Goal: Task Accomplishment & Management: Manage account settings

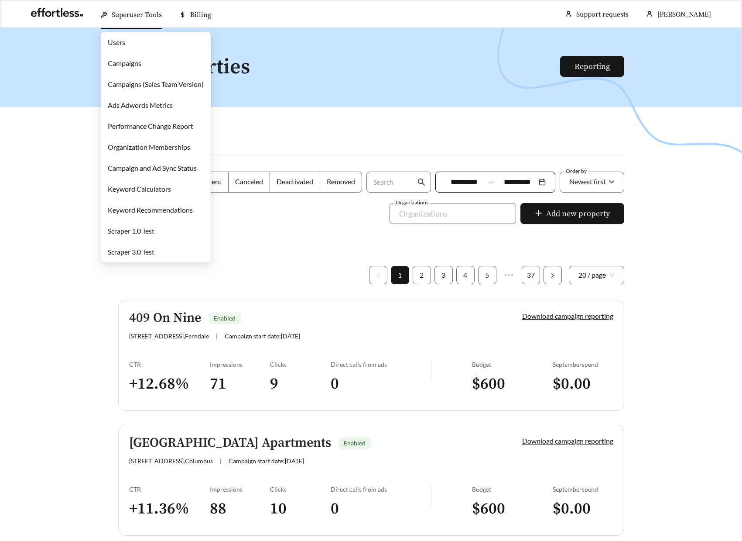
click at [131, 11] on span "Superuser Tools" at bounding box center [137, 14] width 50 height 9
click at [128, 65] on link "Campaigns" at bounding box center [125, 63] width 34 height 8
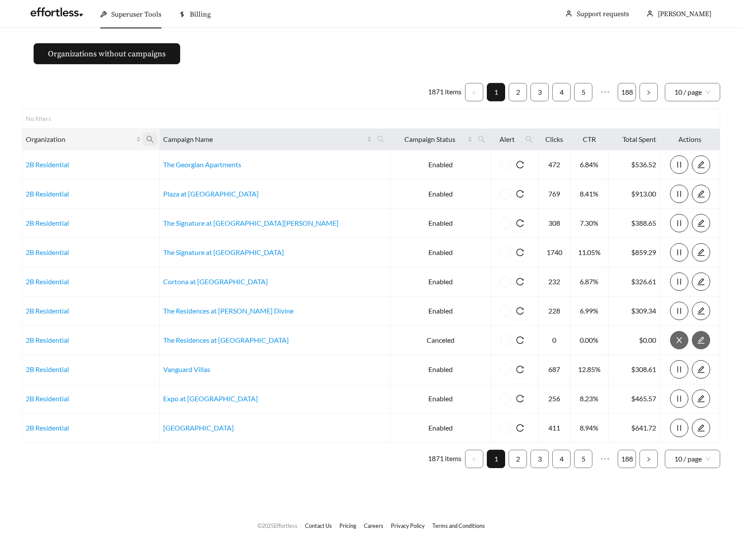
click at [154, 139] on icon "search" at bounding box center [150, 139] width 8 height 8
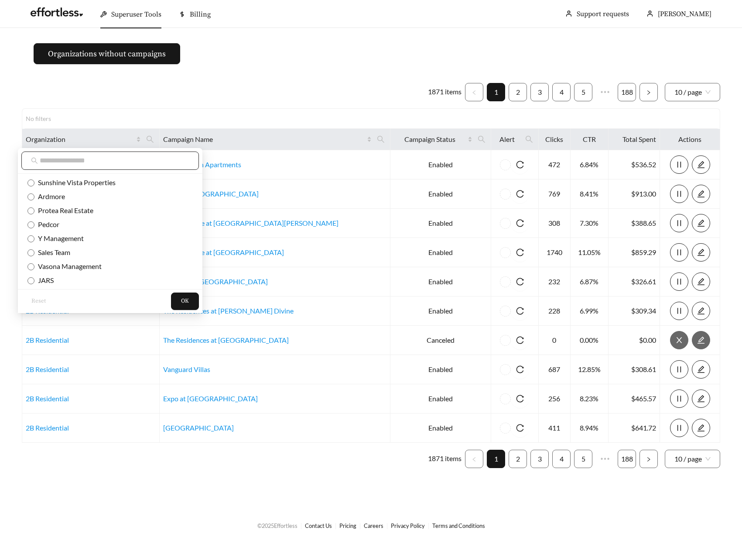
click at [120, 164] on input "text" at bounding box center [115, 160] width 150 height 10
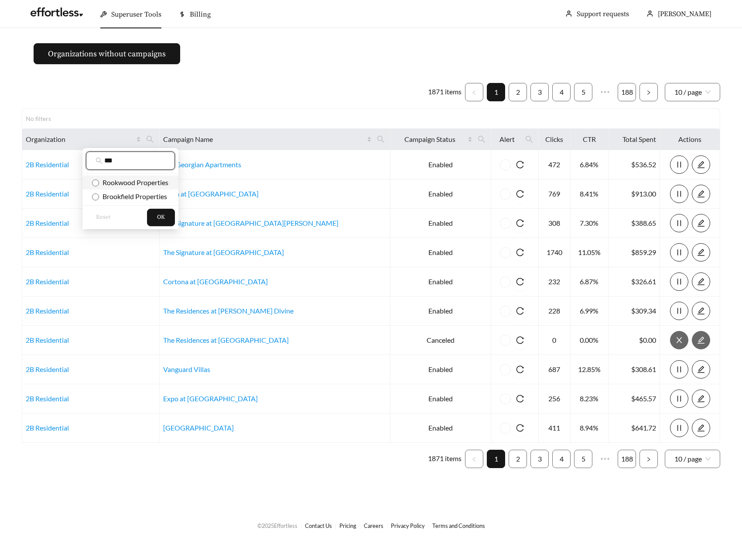
type input "***"
click at [130, 184] on span "Rookwood Properties" at bounding box center [133, 182] width 69 height 8
click at [160, 216] on span "OK" at bounding box center [161, 217] width 8 height 9
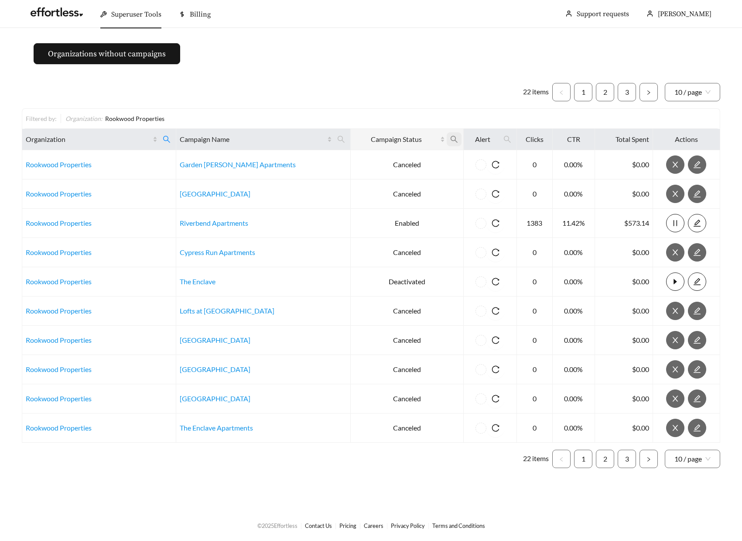
click at [450, 139] on icon "search" at bounding box center [454, 139] width 8 height 8
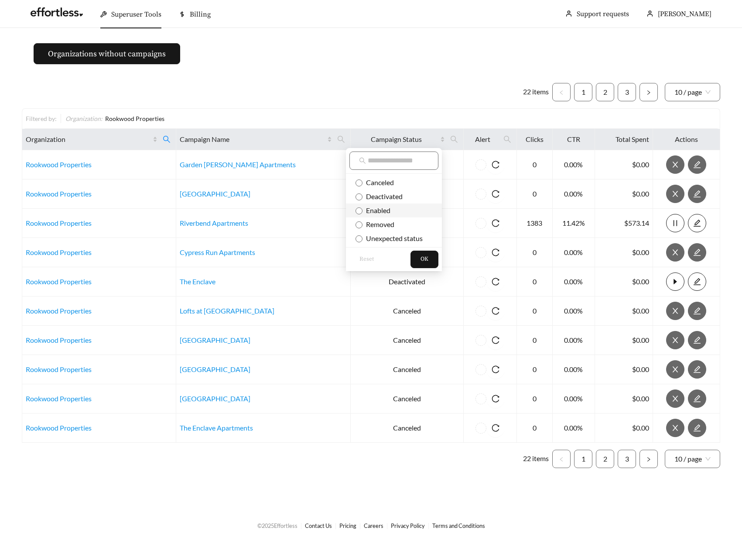
click at [384, 206] on span "Enabled" at bounding box center [377, 210] width 28 height 8
click at [426, 260] on span "OK" at bounding box center [425, 259] width 8 height 9
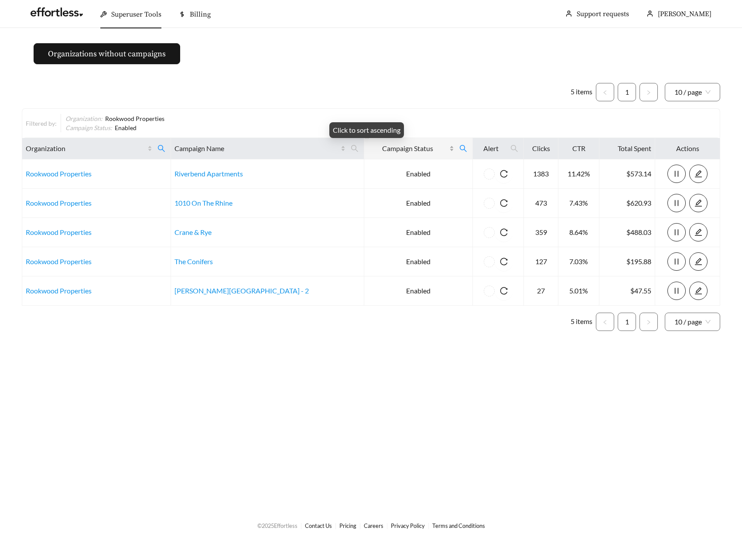
click at [416, 149] on div "Campaign Status" at bounding box center [411, 148] width 86 height 10
click at [460, 150] on icon "search" at bounding box center [463, 148] width 7 height 7
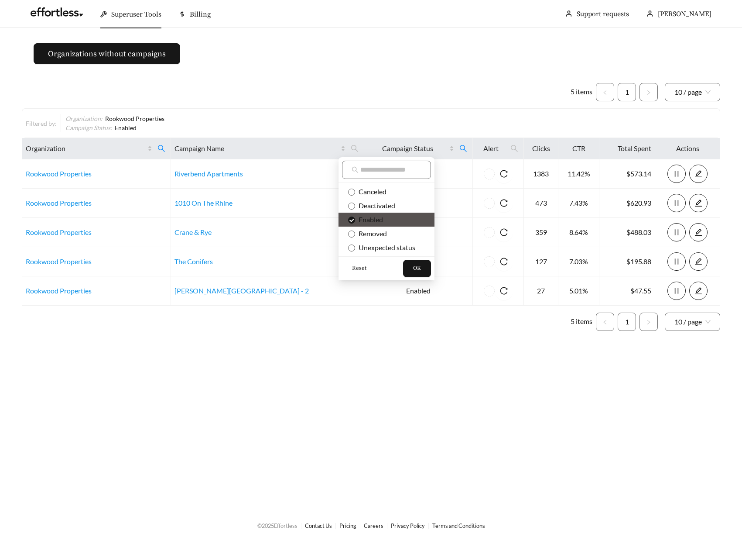
click at [355, 267] on span "Reset" at bounding box center [359, 268] width 14 height 9
click at [420, 270] on span "OK" at bounding box center [417, 268] width 8 height 9
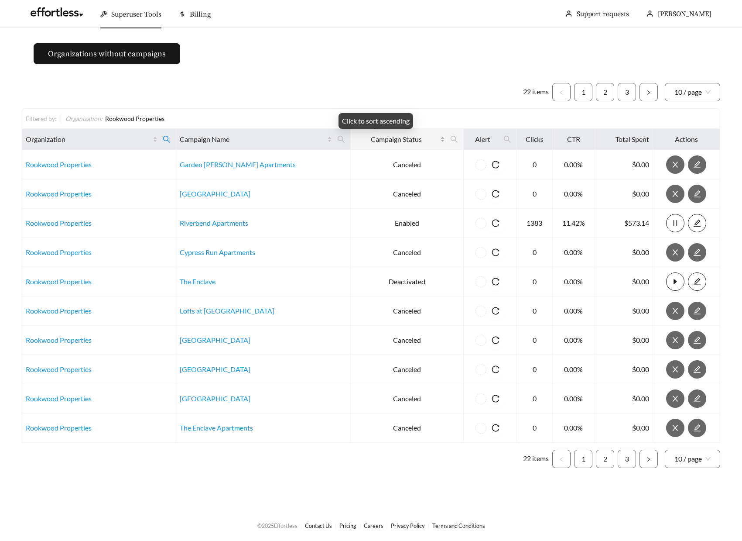
click at [424, 139] on div "Campaign Status" at bounding box center [399, 139] width 91 height 10
click at [450, 140] on icon "search" at bounding box center [454, 139] width 8 height 8
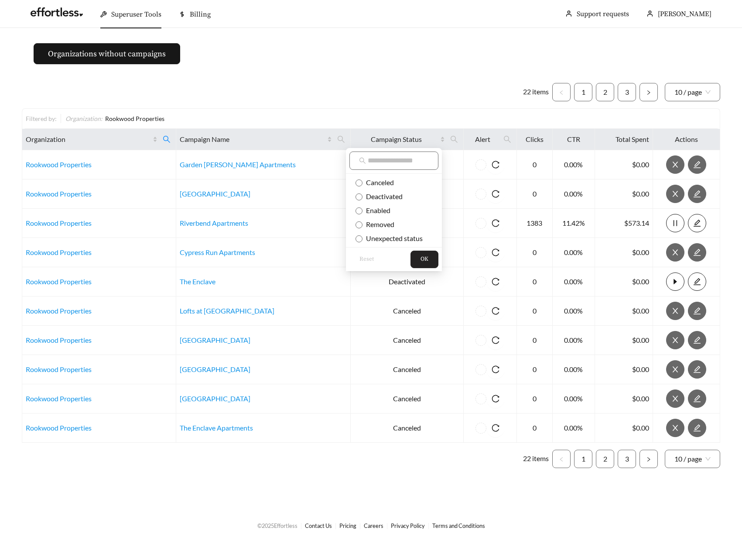
click at [424, 261] on span "OK" at bounding box center [425, 259] width 8 height 9
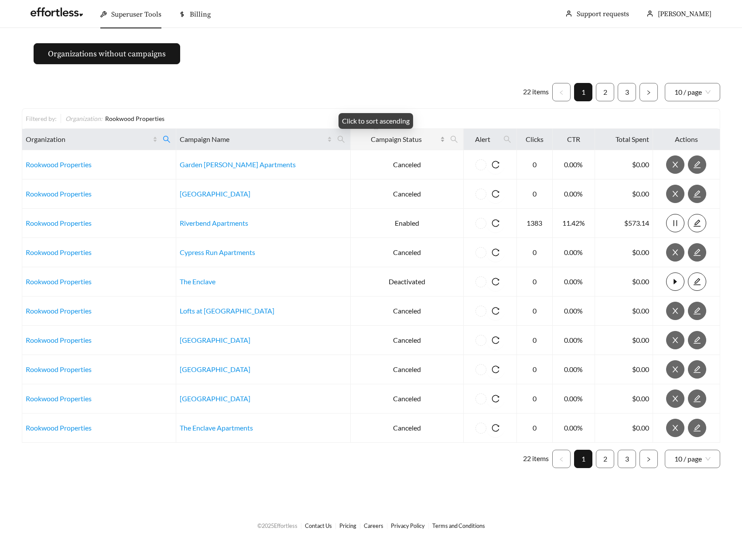
click at [422, 140] on div "Campaign Status" at bounding box center [399, 139] width 91 height 10
click at [450, 138] on icon "search" at bounding box center [454, 139] width 8 height 8
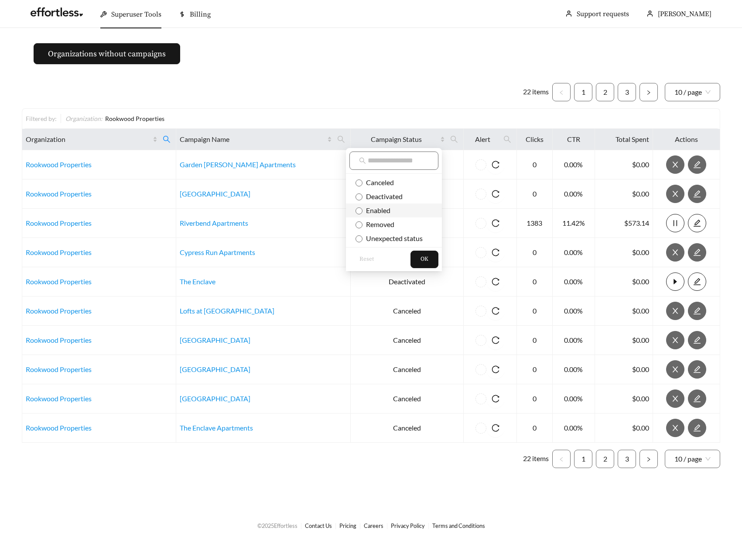
click at [380, 210] on span "Enabled" at bounding box center [377, 210] width 28 height 8
click at [392, 196] on span "Deactivated" at bounding box center [383, 196] width 40 height 8
click at [419, 257] on button "OK" at bounding box center [425, 258] width 28 height 17
